Goal: Use online tool/utility: Use online tool/utility

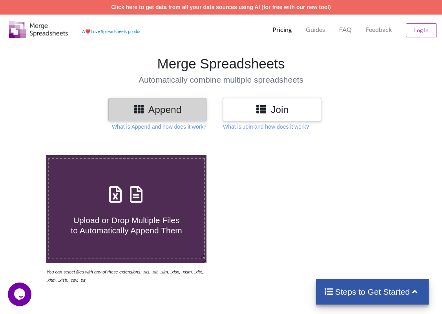
click at [171, 108] on h3 "Append" at bounding box center [157, 109] width 86 height 11
click at [147, 200] on span at bounding box center [127, 194] width 42 height 18
click at [28, 155] on input "Upload or Drop Multiple Files to Automatically Append Them" at bounding box center [28, 155] width 0 height 0
type input "C:\fakepath\1.xlsx"
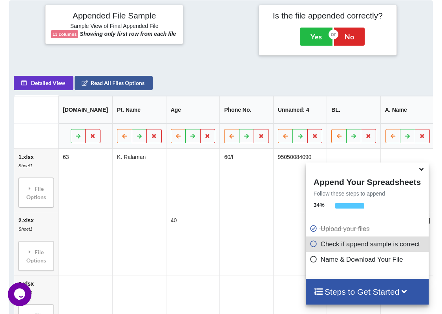
scroll to position [308, 0]
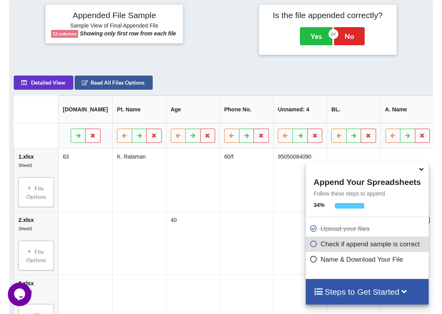
click at [420, 169] on icon at bounding box center [422, 167] width 8 height 7
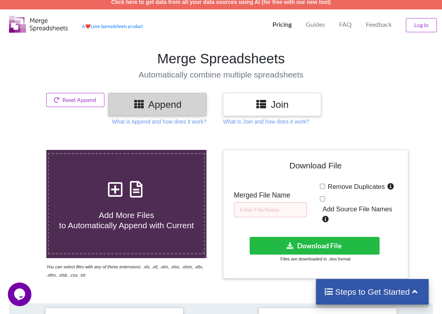
scroll to position [0, 0]
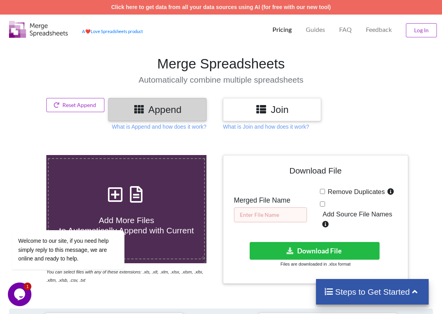
click at [270, 212] on input "text" at bounding box center [270, 214] width 73 height 15
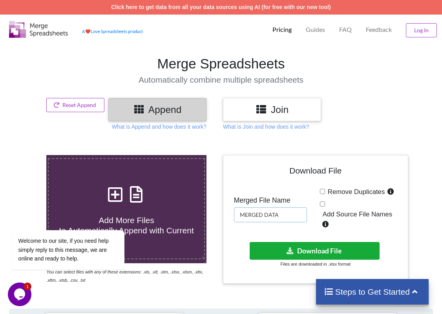
type input "MERGED DATA"
click at [328, 242] on button "Download File" at bounding box center [315, 251] width 130 height 18
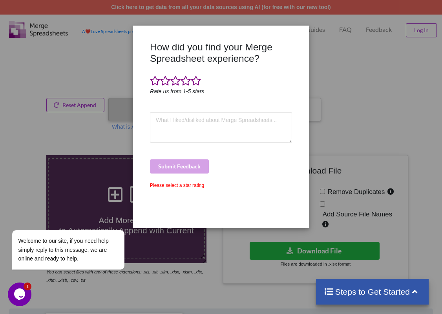
click at [391, 79] on div "How did you find your Merge Spreadsheet experience? Rate us from 1-5 stars Subm…" at bounding box center [221, 157] width 442 height 314
